Goal: Navigation & Orientation: Find specific page/section

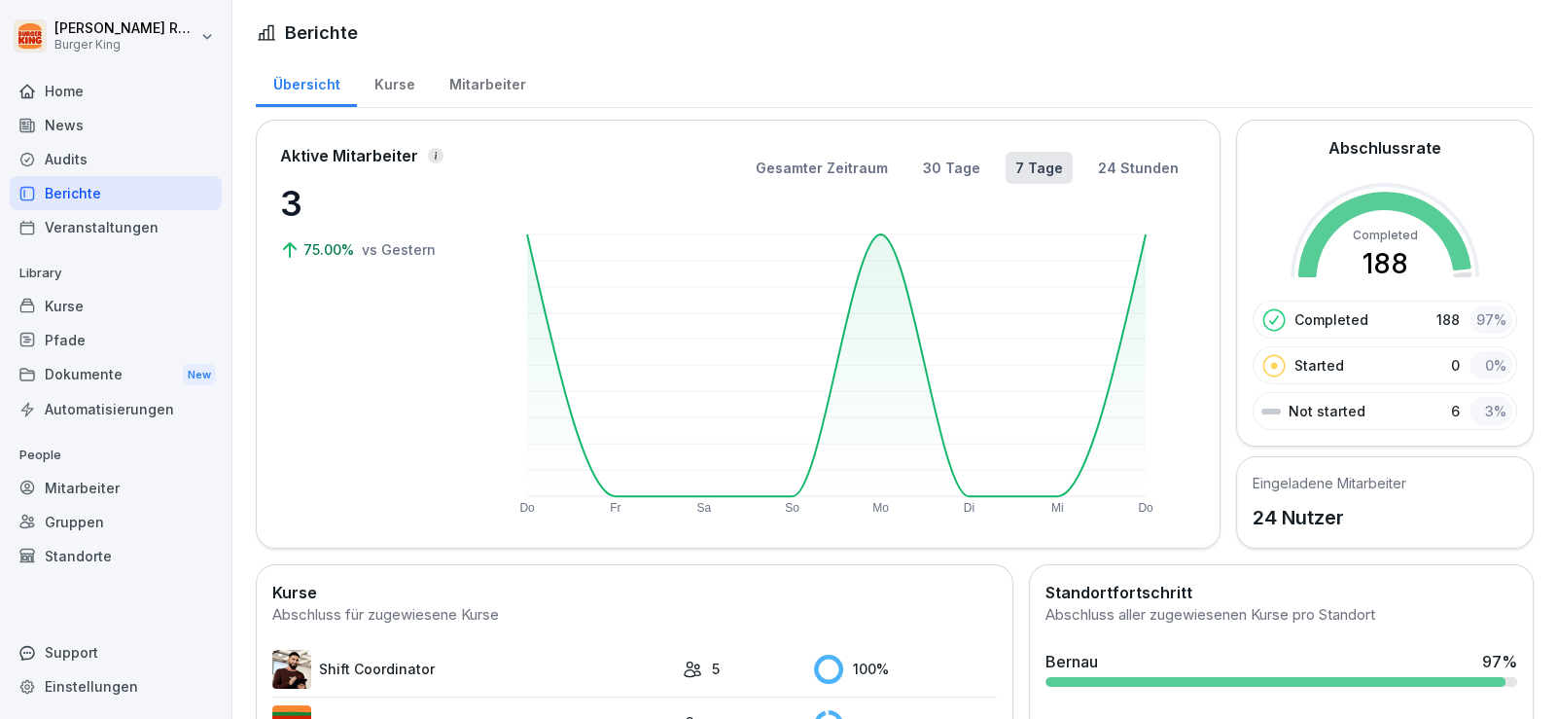
click at [462, 68] on div "Mitarbeiter" at bounding box center [487, 82] width 111 height 50
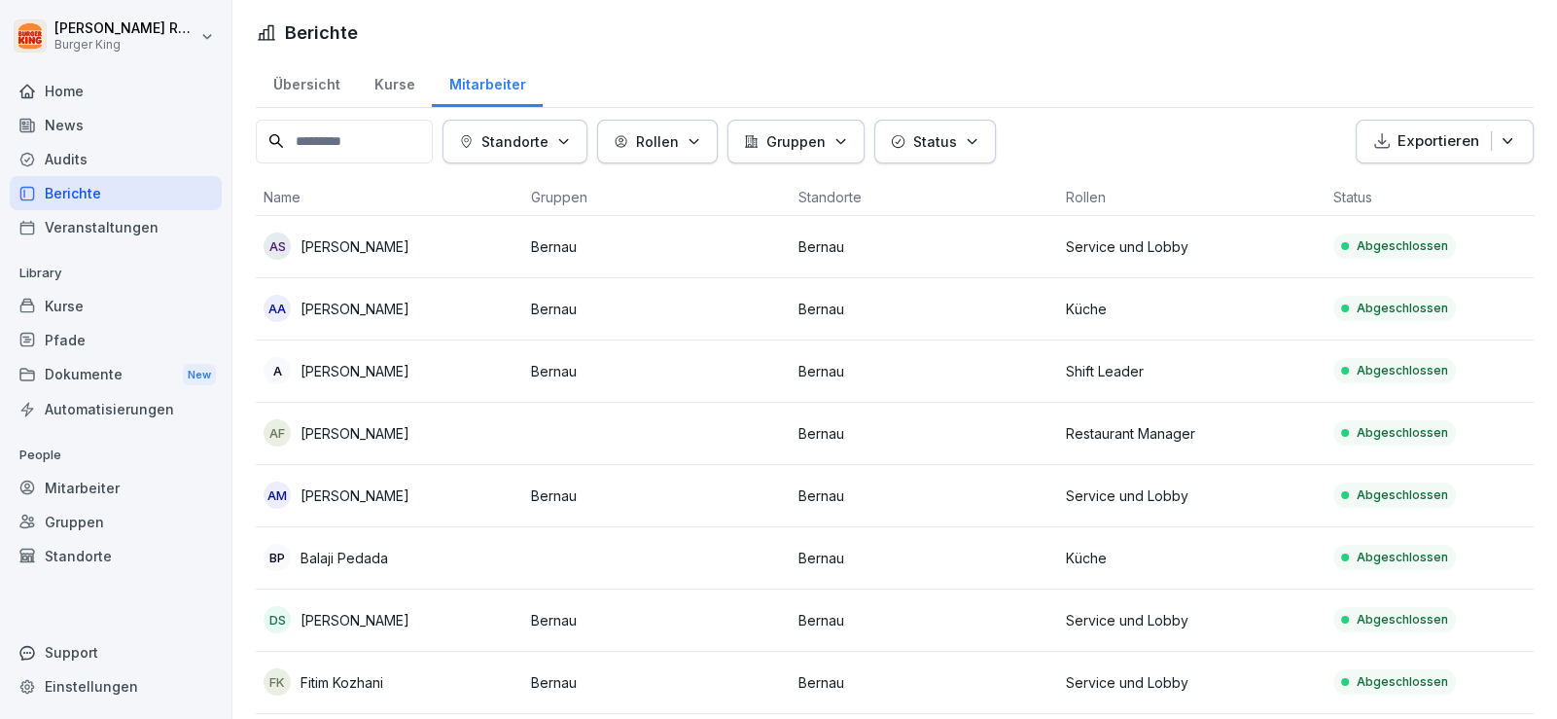
click at [69, 79] on div "Home" at bounding box center [116, 91] width 212 height 34
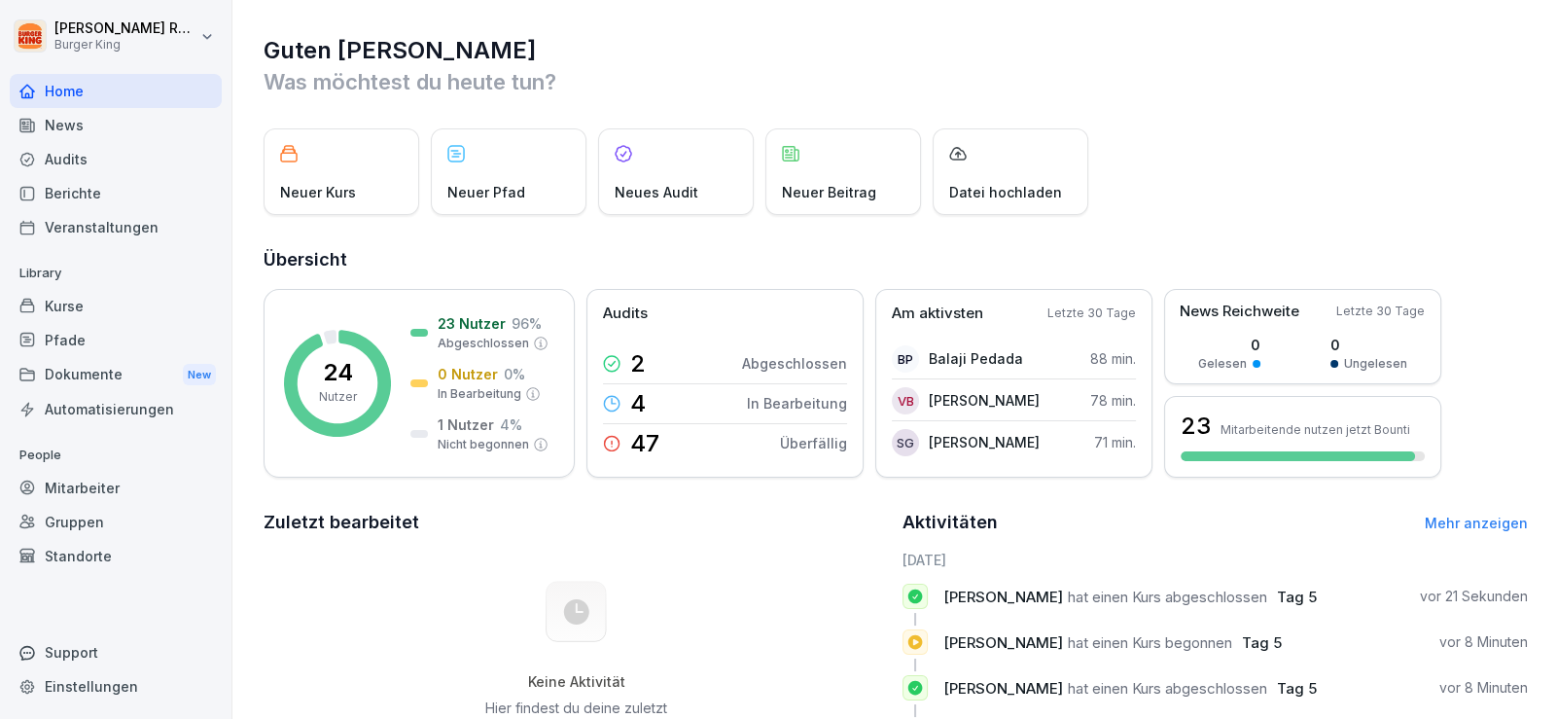
click at [84, 157] on div "Audits" at bounding box center [116, 159] width 212 height 34
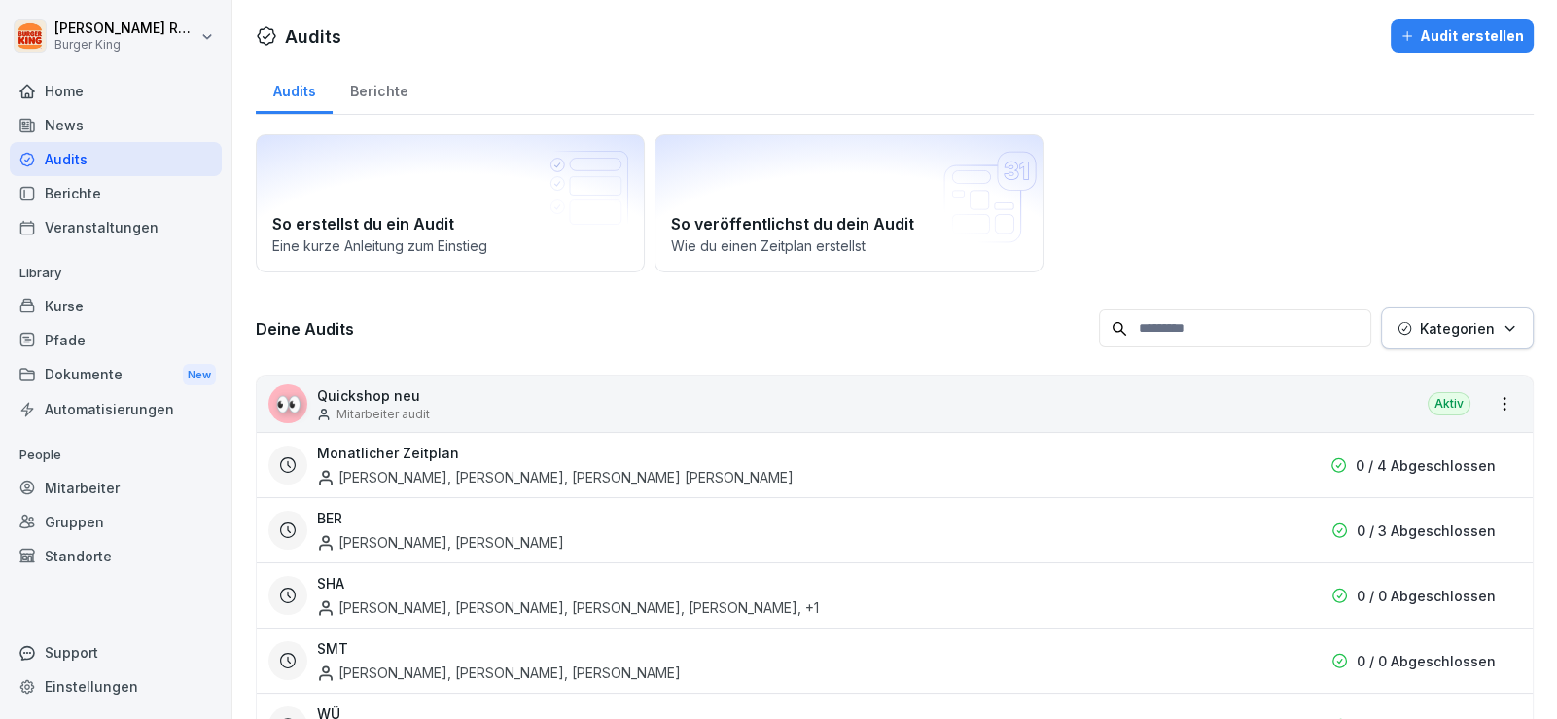
click at [92, 87] on div "Home" at bounding box center [116, 91] width 212 height 34
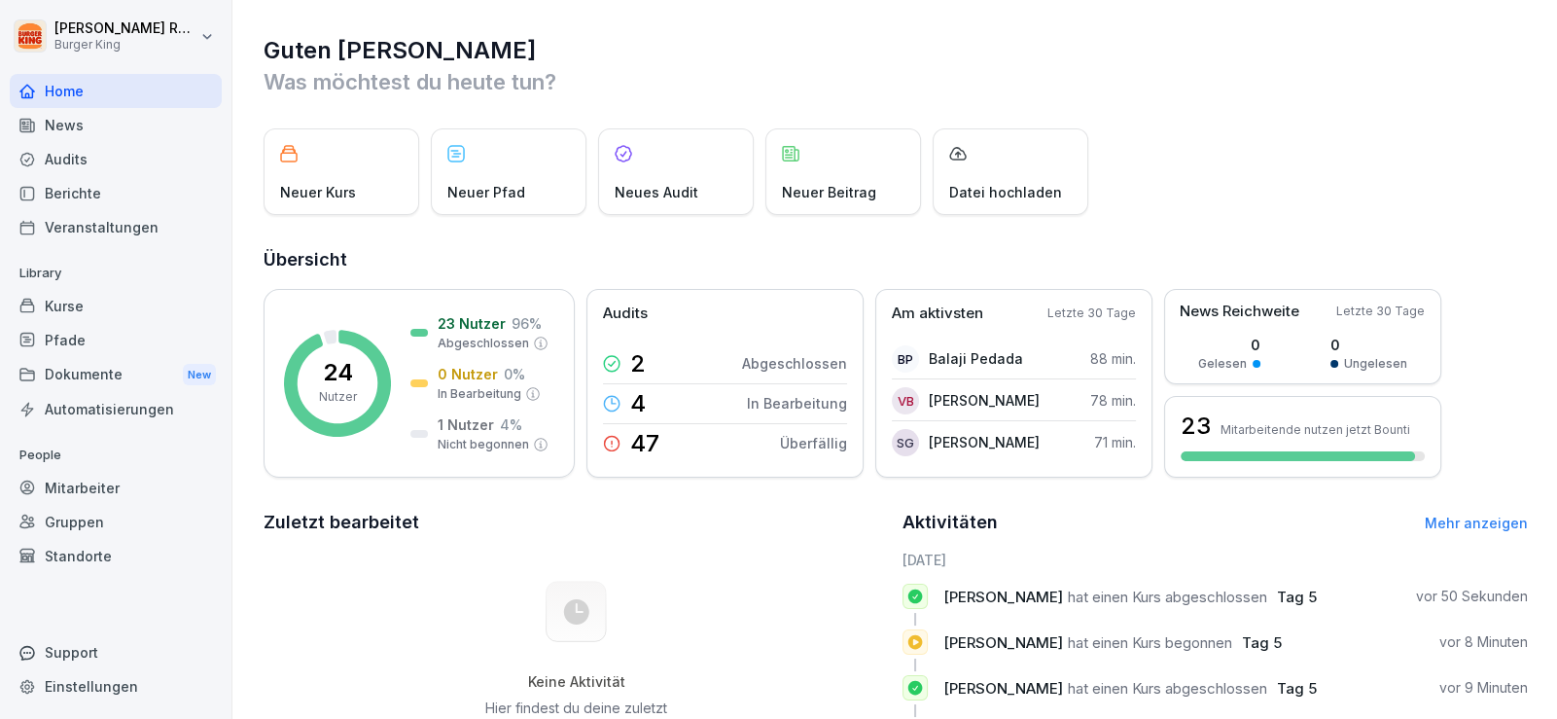
click at [87, 185] on div "Berichte" at bounding box center [116, 193] width 212 height 34
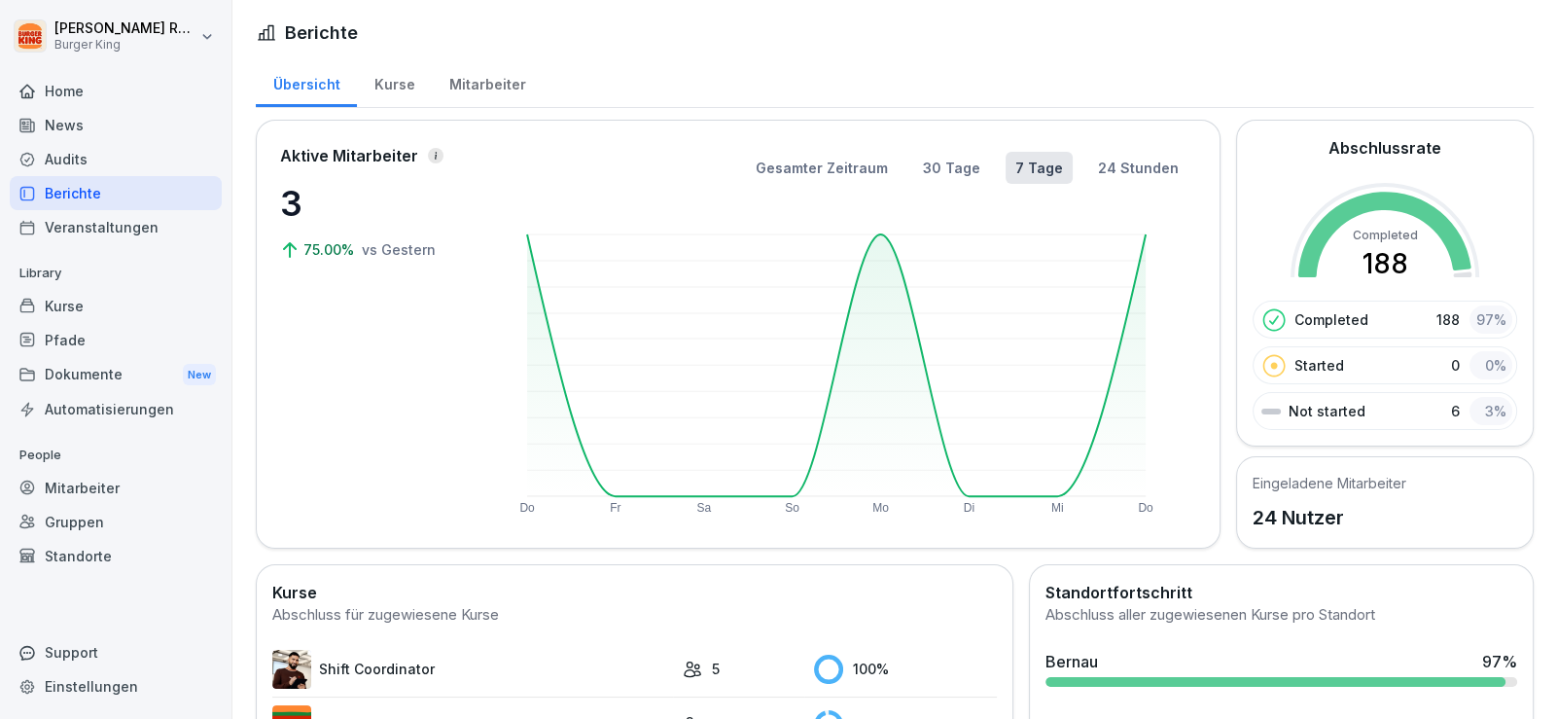
click at [82, 158] on div "Audits" at bounding box center [116, 159] width 212 height 34
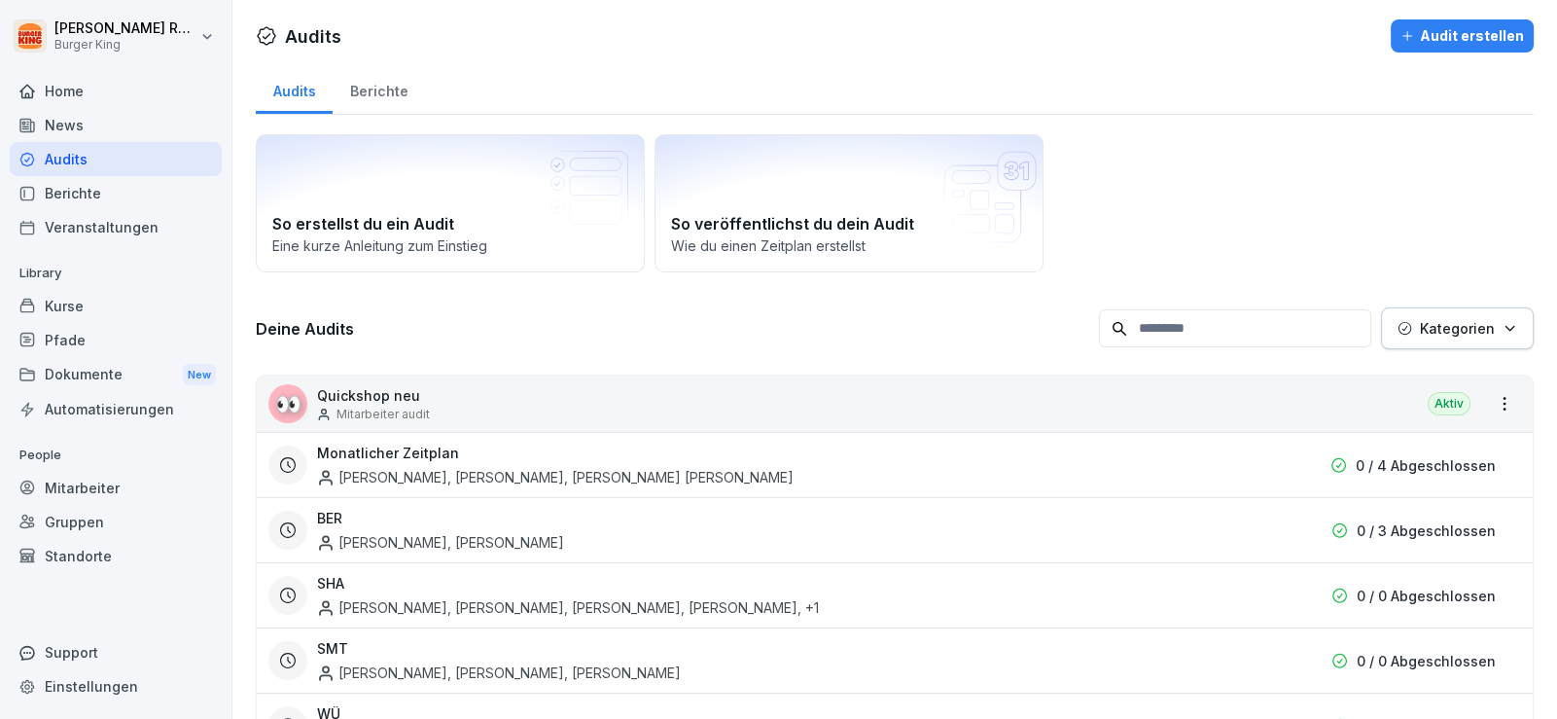
click at [639, 404] on div "👀 Quickshop neu Mitarbeiter audit Aktiv" at bounding box center [895, 403] width 1276 height 56
